Goal: Information Seeking & Learning: Learn about a topic

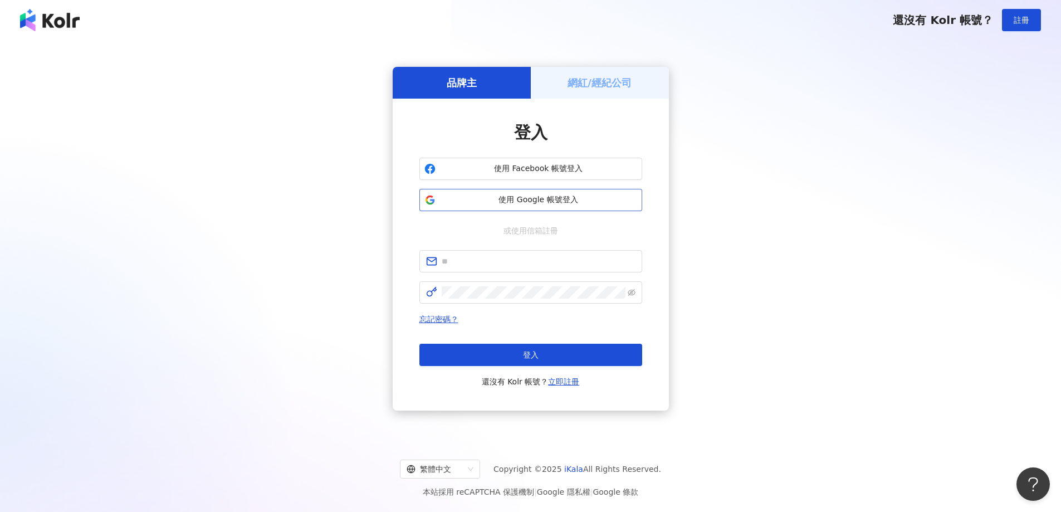
click at [563, 198] on span "使用 Google 帳號登入" at bounding box center [538, 199] width 197 height 11
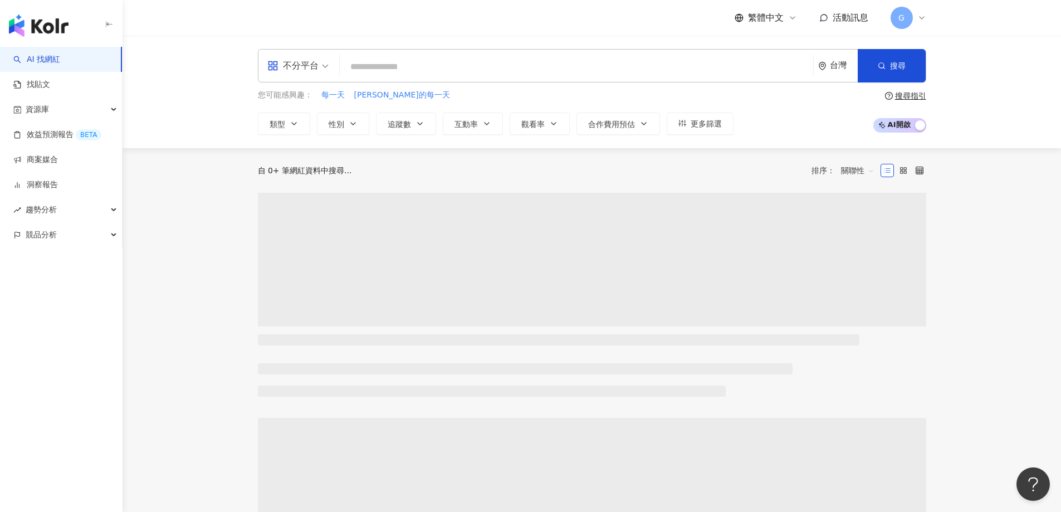
click at [790, 108] on div "您可能感興趣： 每一天 愛妮的每一天 類型 性別 追蹤數 互動率 觀看率 合作費用預估 更多篩選 搜尋指引 AI 開啟 AI 關閉" at bounding box center [592, 112] width 668 height 46
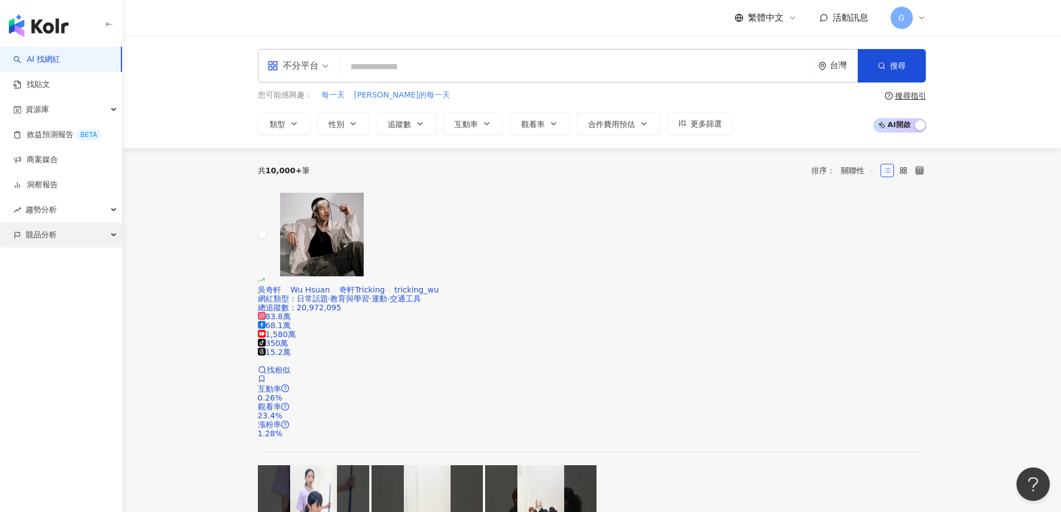
click at [64, 228] on div "競品分析" at bounding box center [61, 234] width 122 height 25
click at [68, 258] on link "品牌帳號分析" at bounding box center [50, 260] width 47 height 11
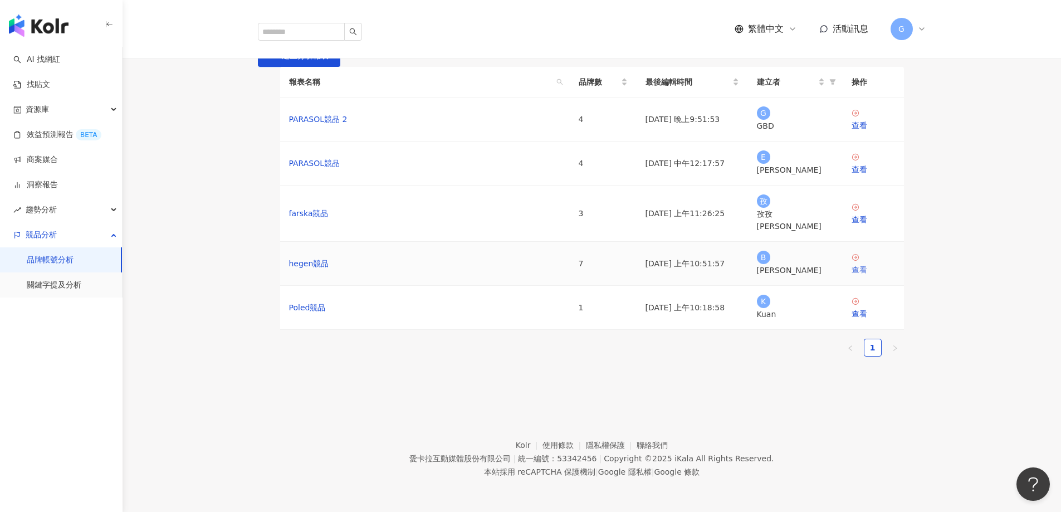
click at [871, 276] on div "查看" at bounding box center [873, 269] width 43 height 12
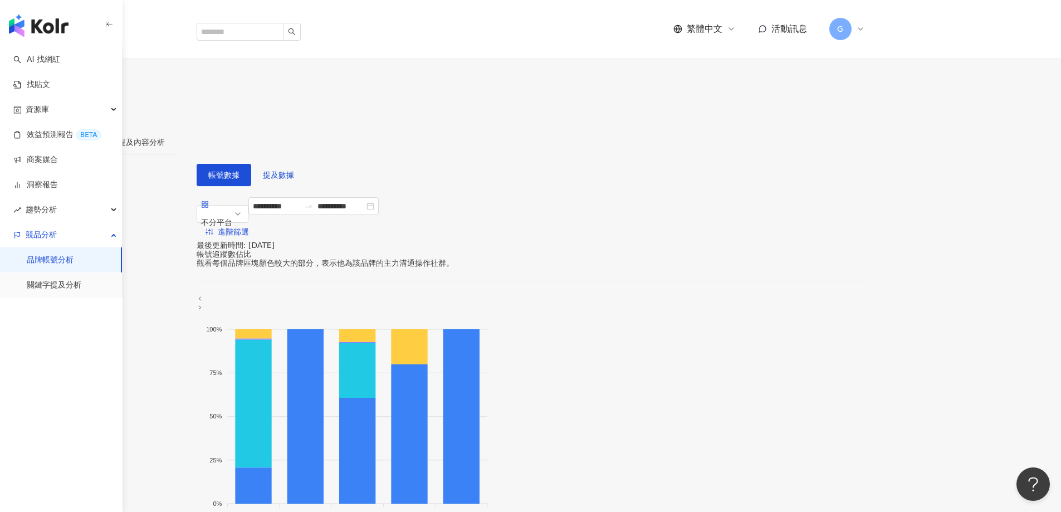
click at [42, 136] on div "數據總覽" at bounding box center [26, 142] width 31 height 12
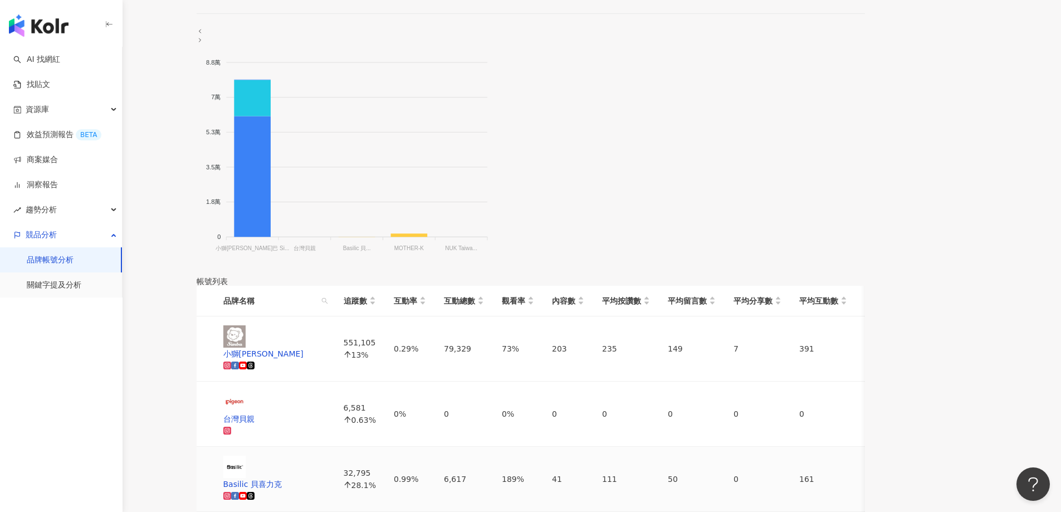
scroll to position [557, 0]
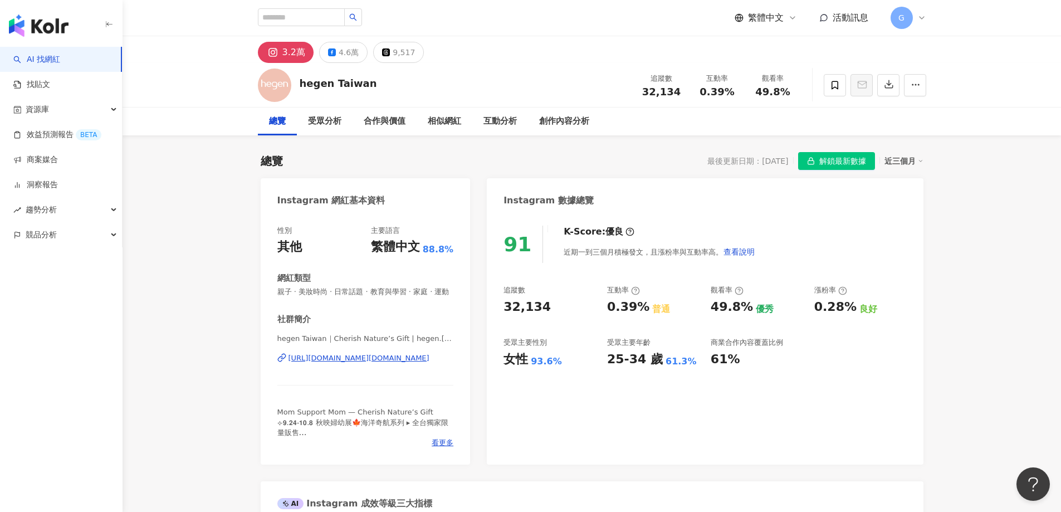
click at [889, 157] on div "近三個月" at bounding box center [904, 161] width 39 height 14
click at [831, 199] on div "Instagram 數據總覽" at bounding box center [705, 196] width 436 height 36
click at [829, 159] on span "解鎖最新數據" at bounding box center [842, 162] width 47 height 18
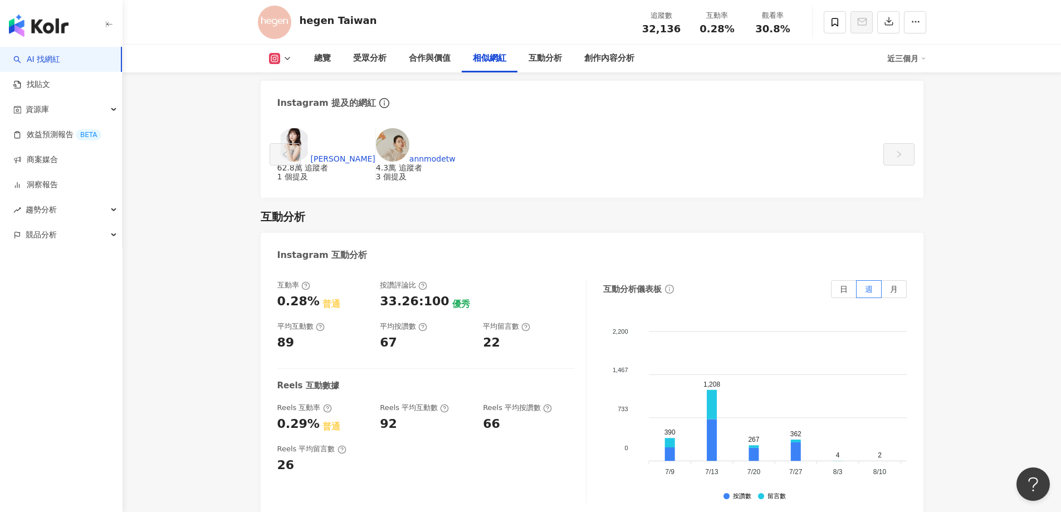
scroll to position [2059, 0]
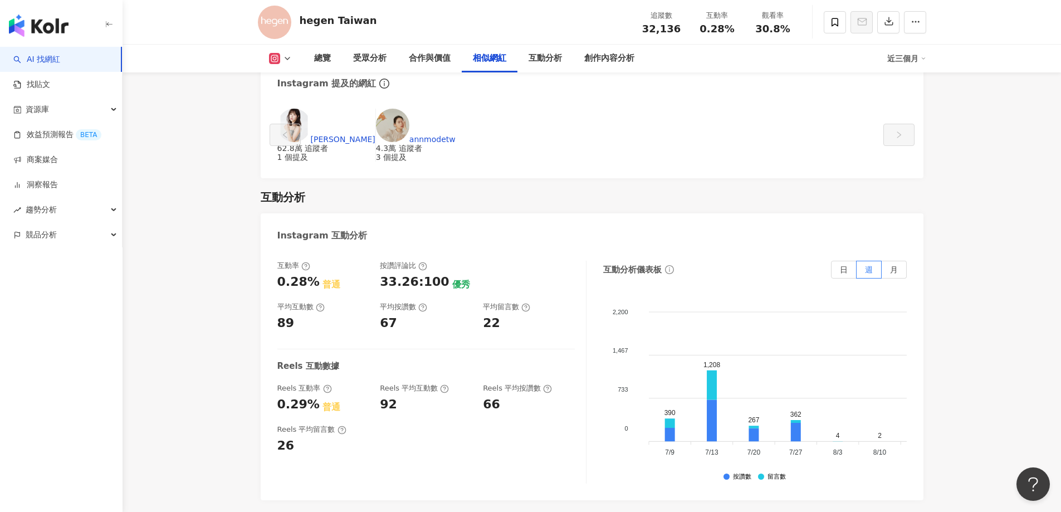
click at [301, 291] on div "0.28%" at bounding box center [298, 282] width 42 height 17
click at [302, 271] on icon at bounding box center [305, 266] width 9 height 9
click at [895, 274] on span "月" at bounding box center [894, 269] width 8 height 9
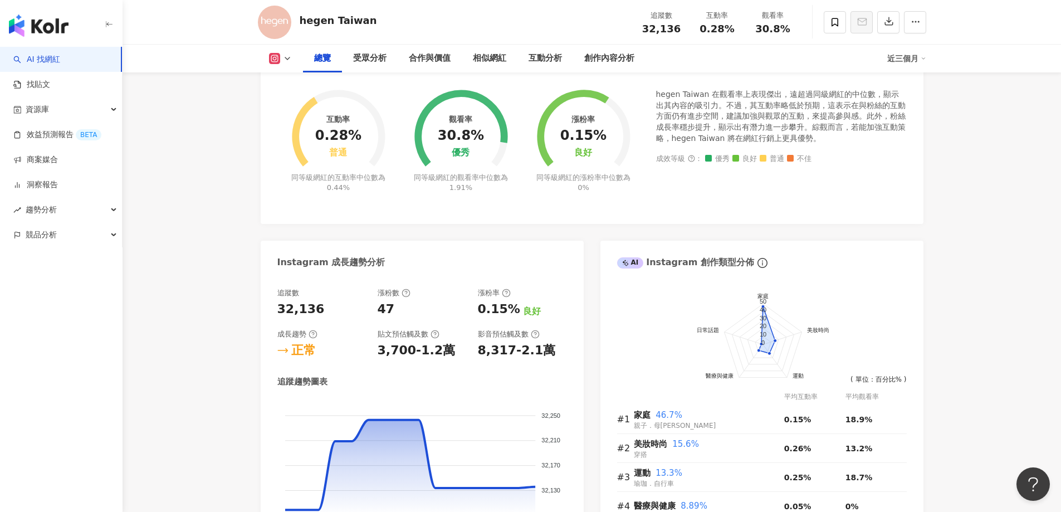
scroll to position [443, 0]
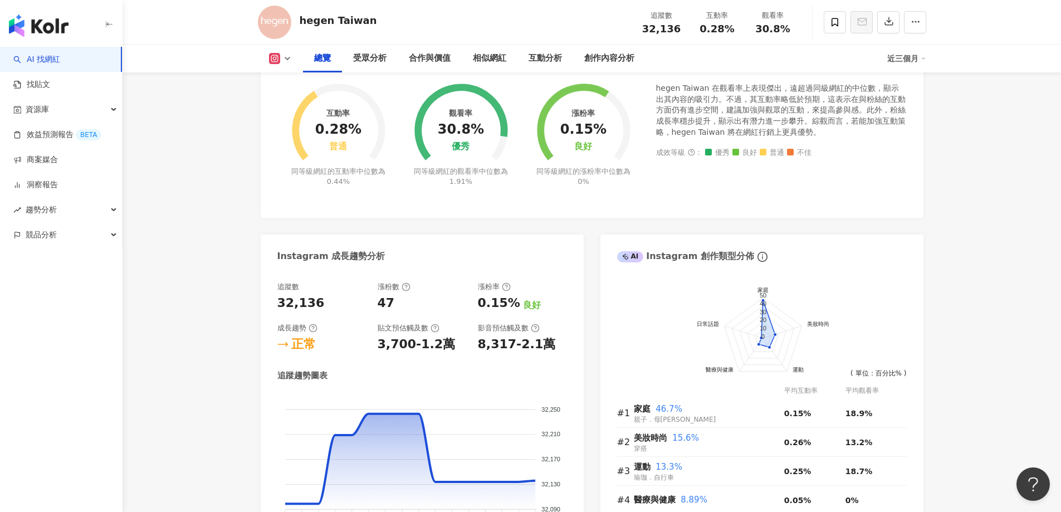
click at [300, 304] on div "追蹤數 32,136" at bounding box center [321, 297] width 89 height 30
click at [392, 312] on div "47" at bounding box center [386, 303] width 17 height 17
drag, startPoint x: 472, startPoint y: 314, endPoint x: 525, endPoint y: 313, distance: 52.9
click at [525, 313] on div "追蹤數 32,136 漲粉數 47 漲粉率 0.15% 良好 成長趨勢 正常 貼文預估觸及數 3,700-1.2萬 影音預估觸及數 8,317-2.1萬" at bounding box center [422, 317] width 290 height 71
click at [549, 292] on div "漲粉率" at bounding box center [522, 287] width 89 height 10
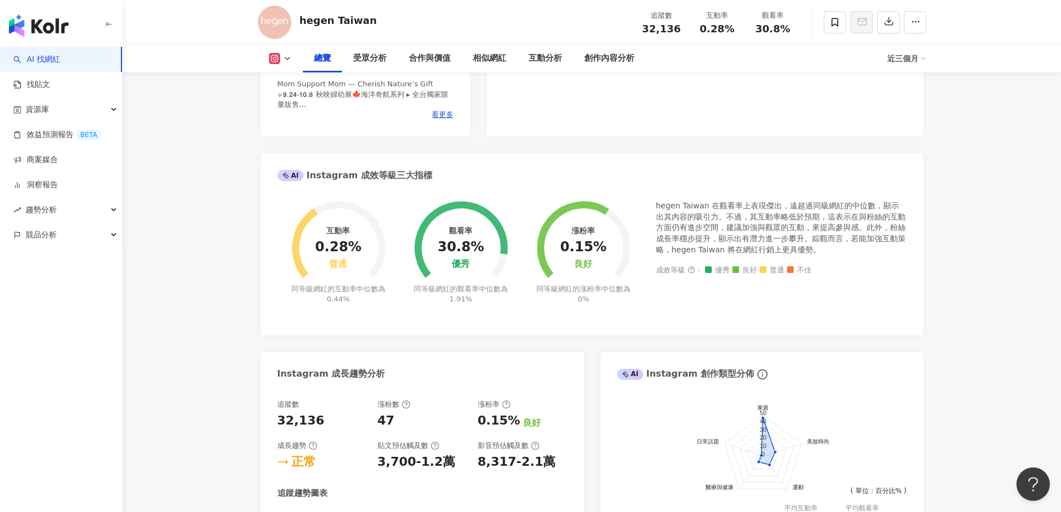
scroll to position [165, 0]
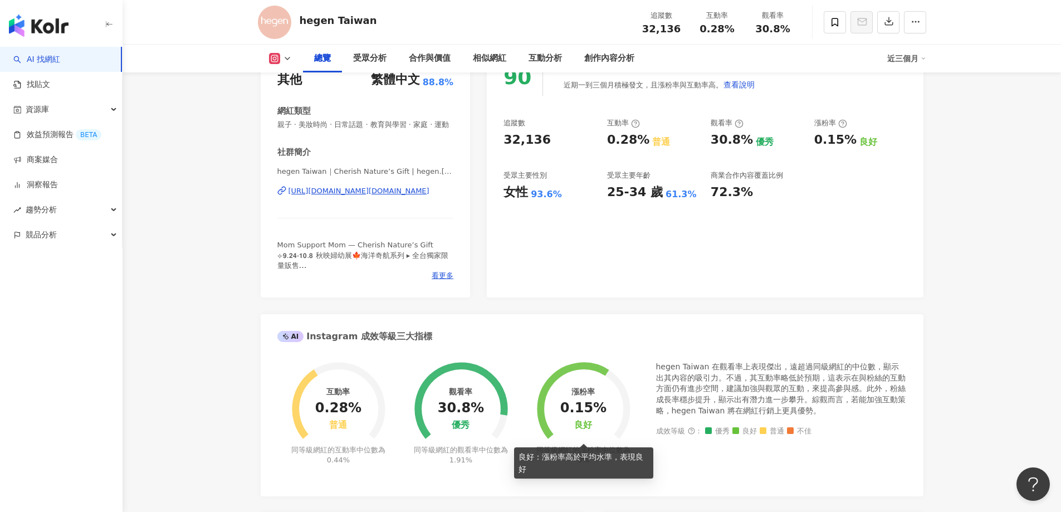
click at [590, 431] on div "良好" at bounding box center [583, 425] width 18 height 11
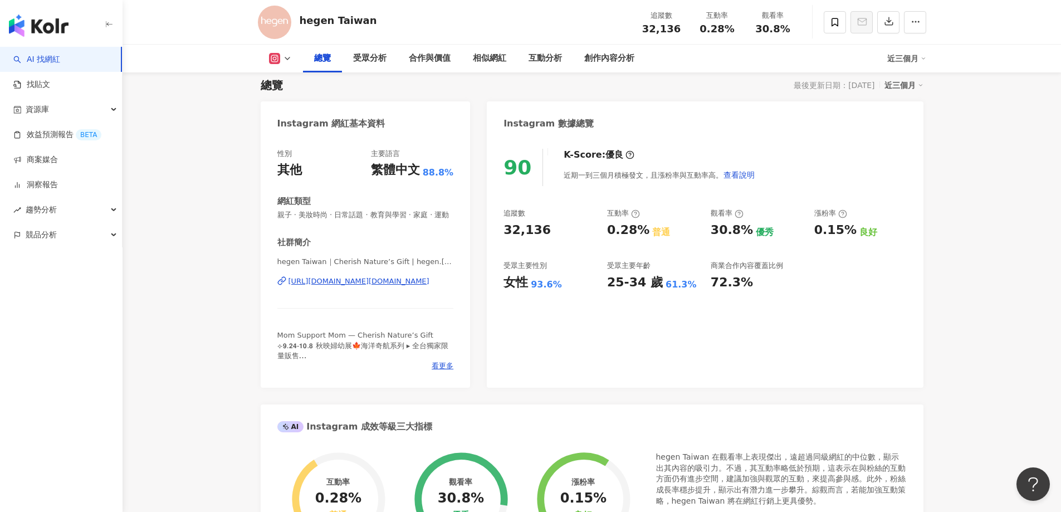
scroll to position [0, 0]
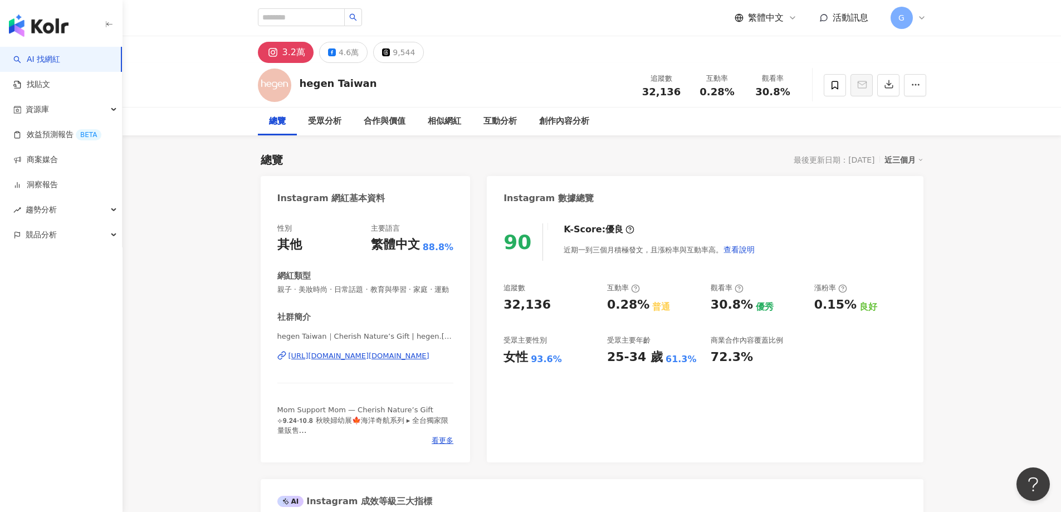
click at [840, 286] on circle at bounding box center [842, 288] width 7 height 7
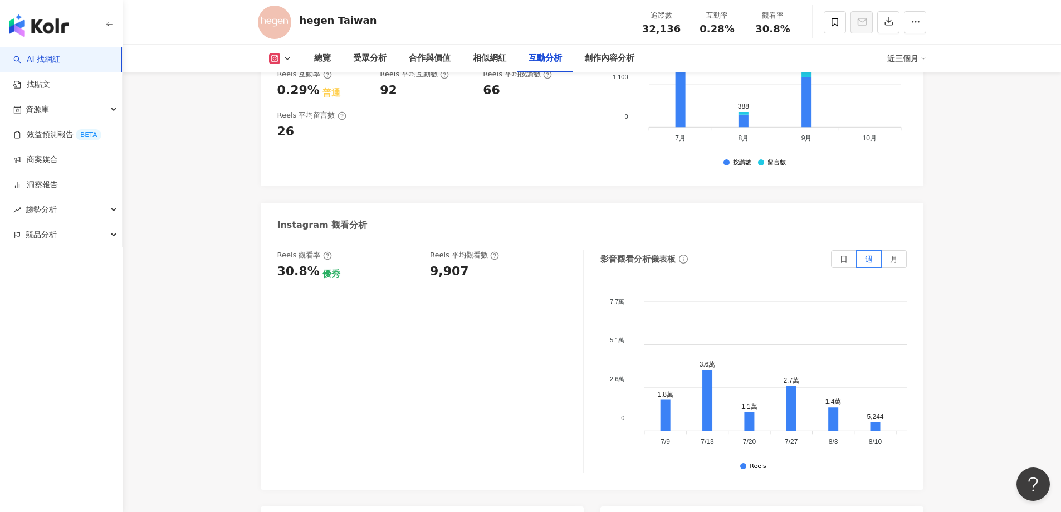
scroll to position [2618, 0]
